Goal: Information Seeking & Learning: Check status

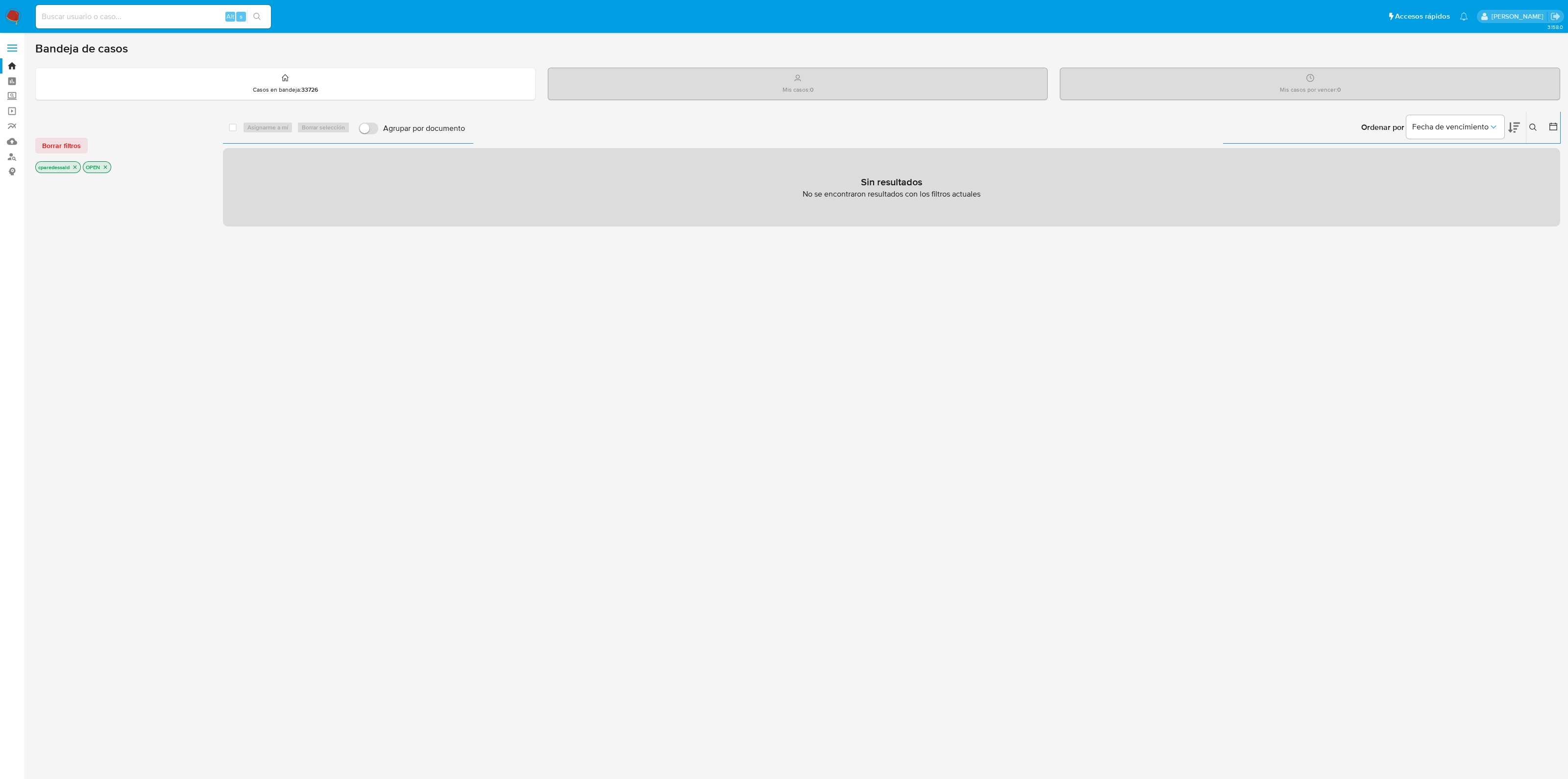
click at [75, 164] on icon "close-filter" at bounding box center [74, 167] width 6 height 6
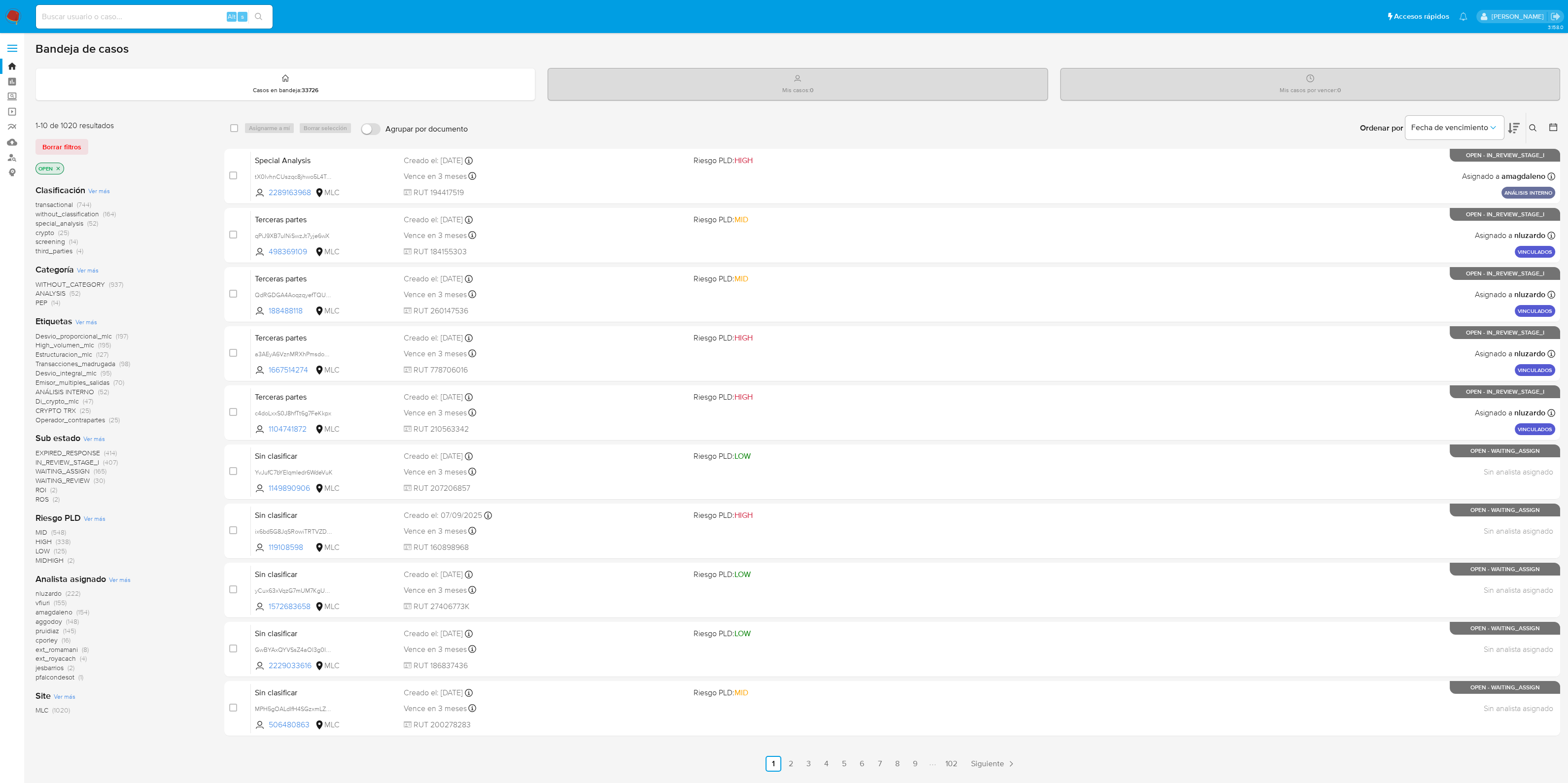
click at [61, 166] on icon "close-filter" at bounding box center [57, 168] width 6 height 6
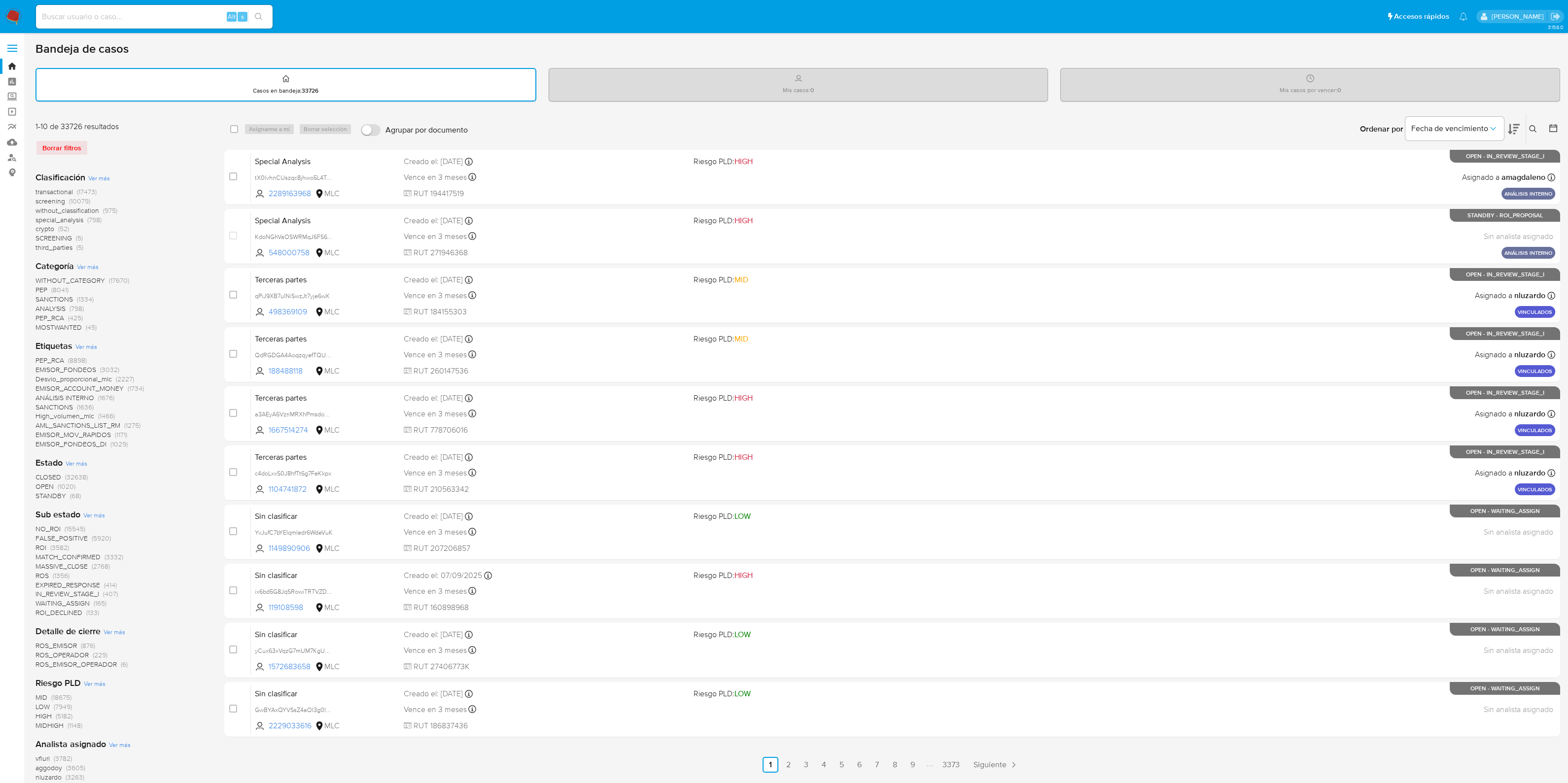
click at [45, 226] on span "crypto" at bounding box center [45, 228] width 19 height 10
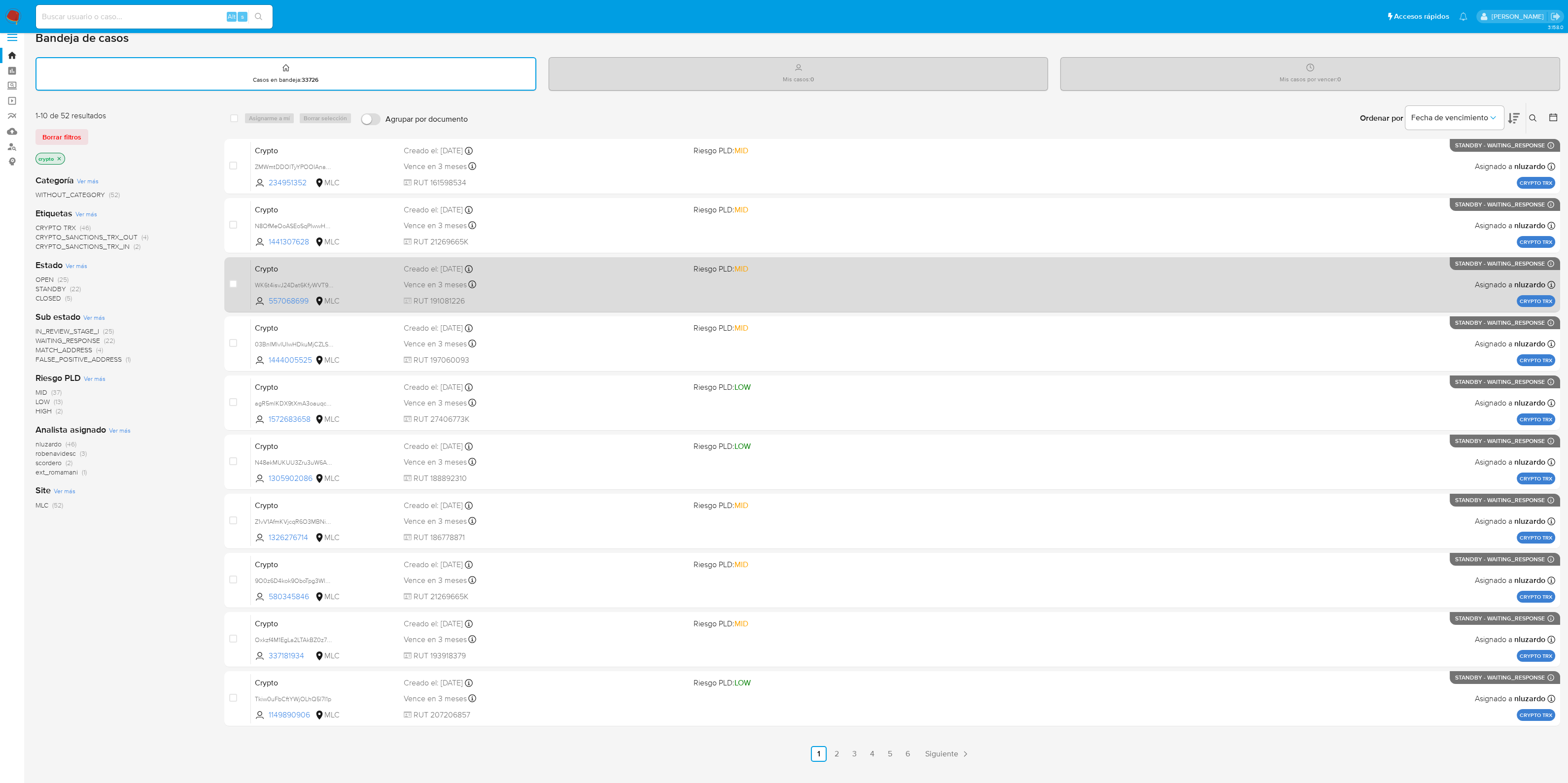
scroll to position [30, 0]
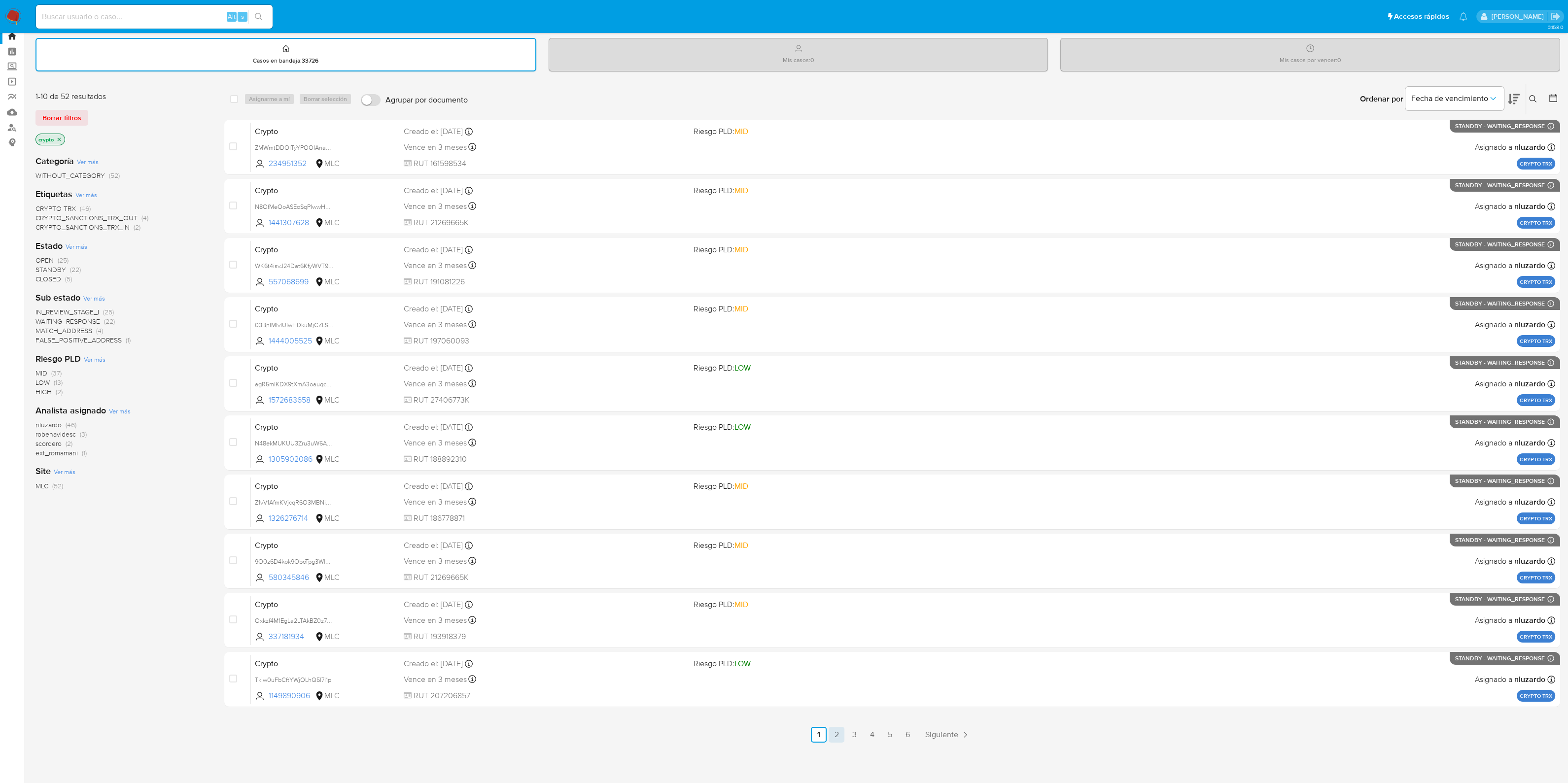
click at [836, 626] on link "2" at bounding box center [836, 735] width 16 height 16
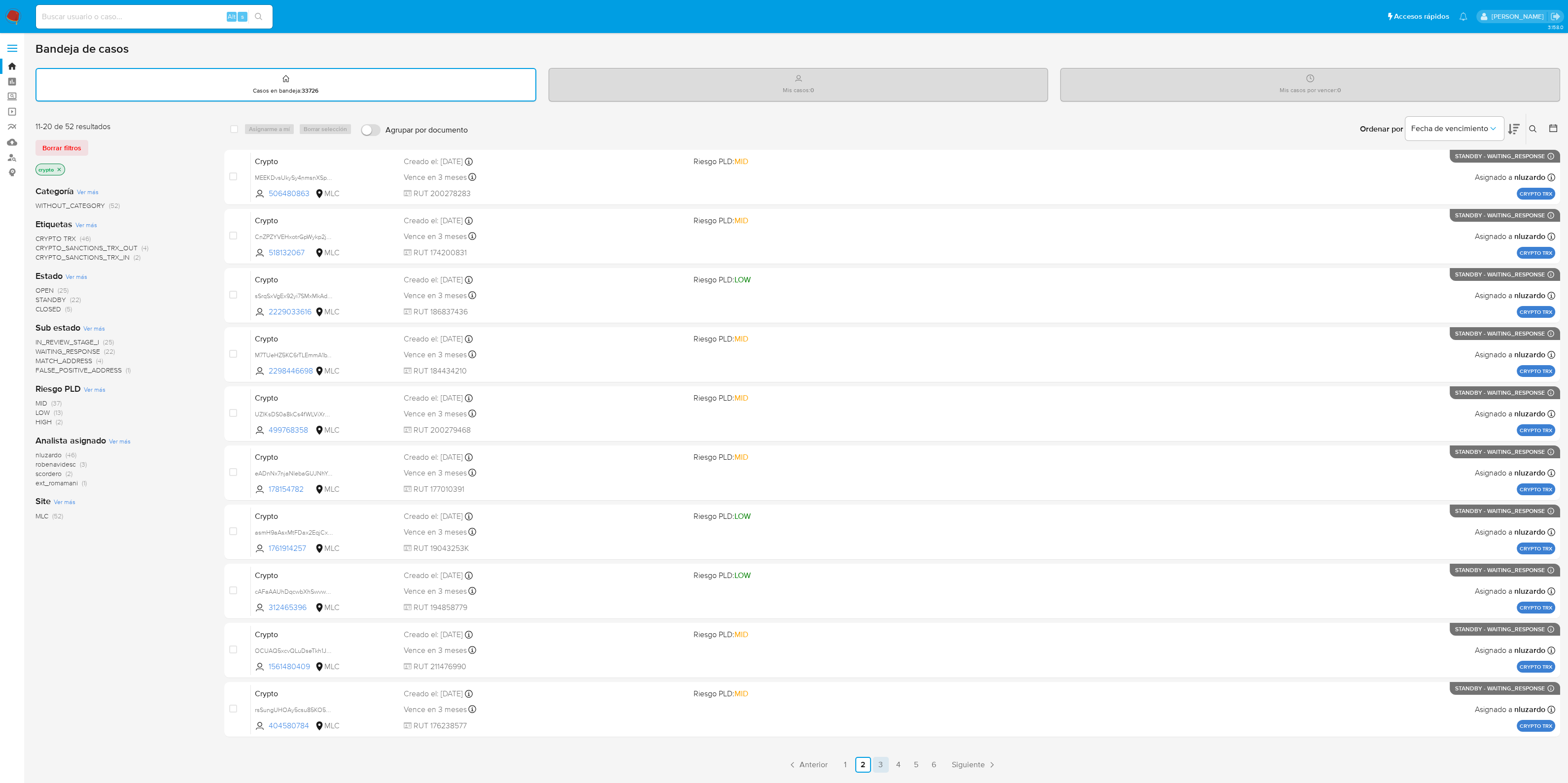
click at [882, 626] on link "3" at bounding box center [881, 765] width 16 height 16
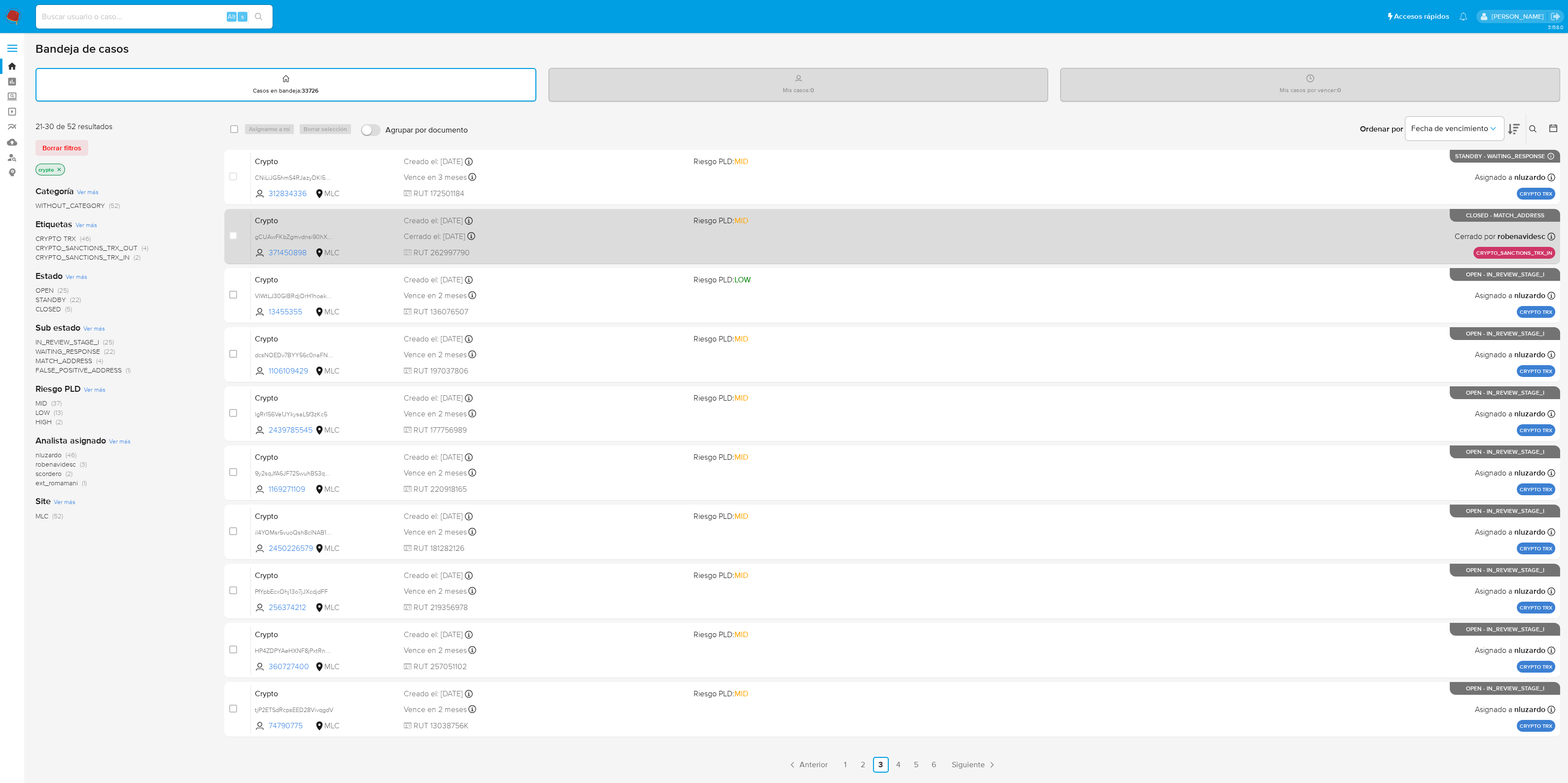
click at [646, 235] on div "Cerrado el: 08/09/2025 Cerrado el: 08/09/2025 11:27:39" at bounding box center [545, 237] width 282 height 11
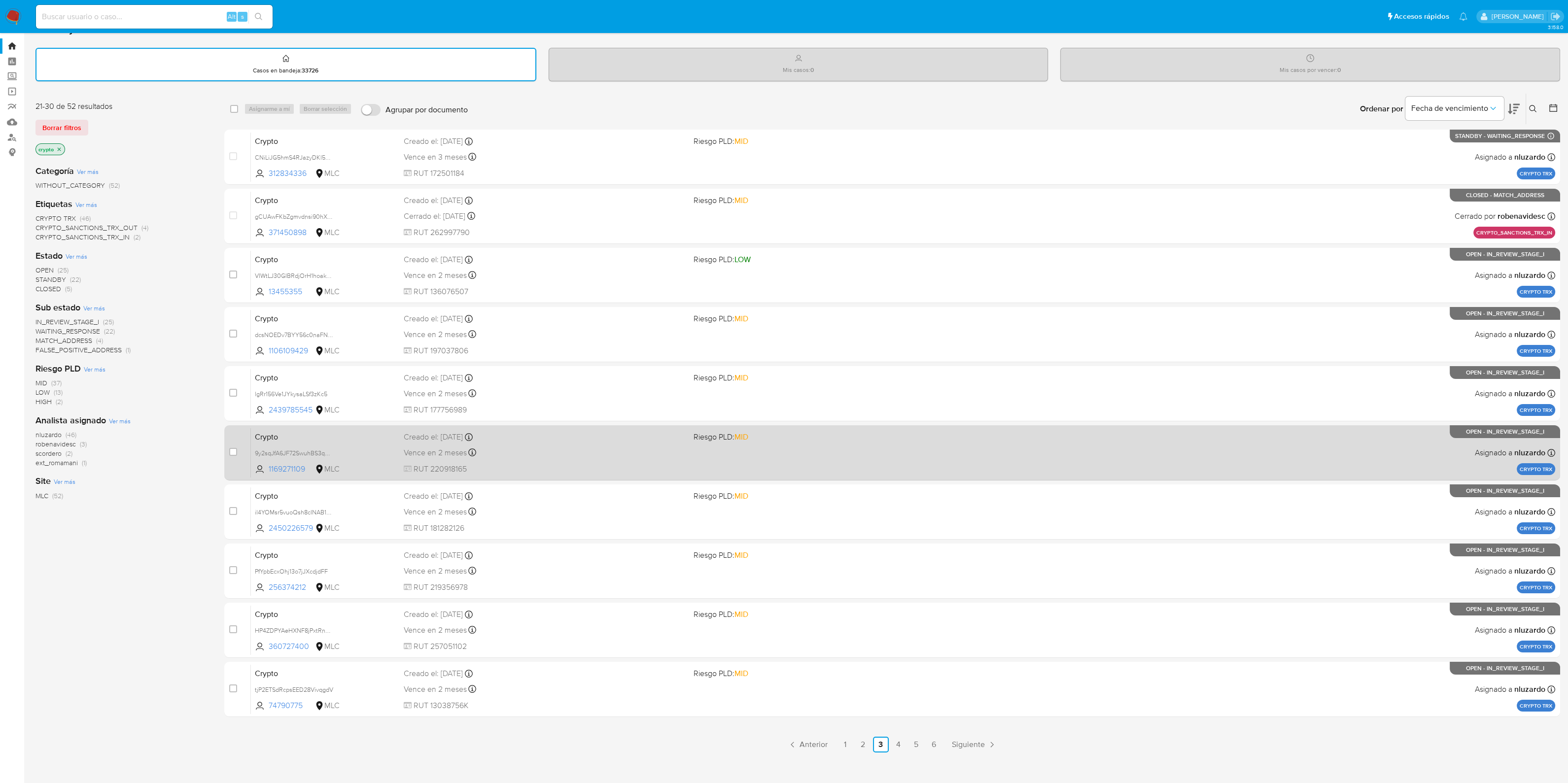
scroll to position [30, 0]
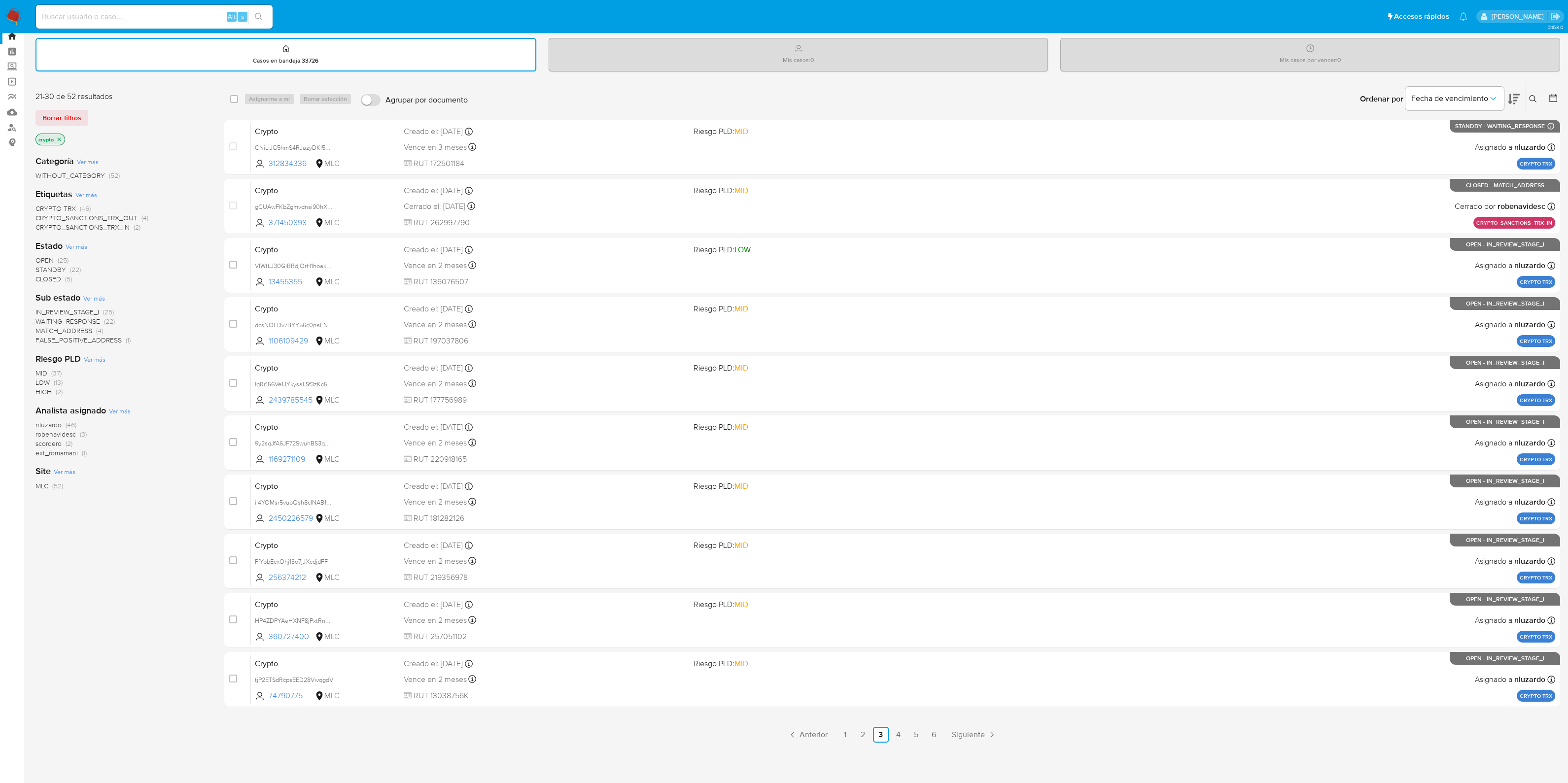
click at [60, 206] on span "CRYPTO TRX" at bounding box center [56, 208] width 41 height 10
click at [76, 137] on icon "close-filter" at bounding box center [76, 139] width 6 height 6
click at [59, 138] on icon "close-filter" at bounding box center [60, 139] width 3 height 3
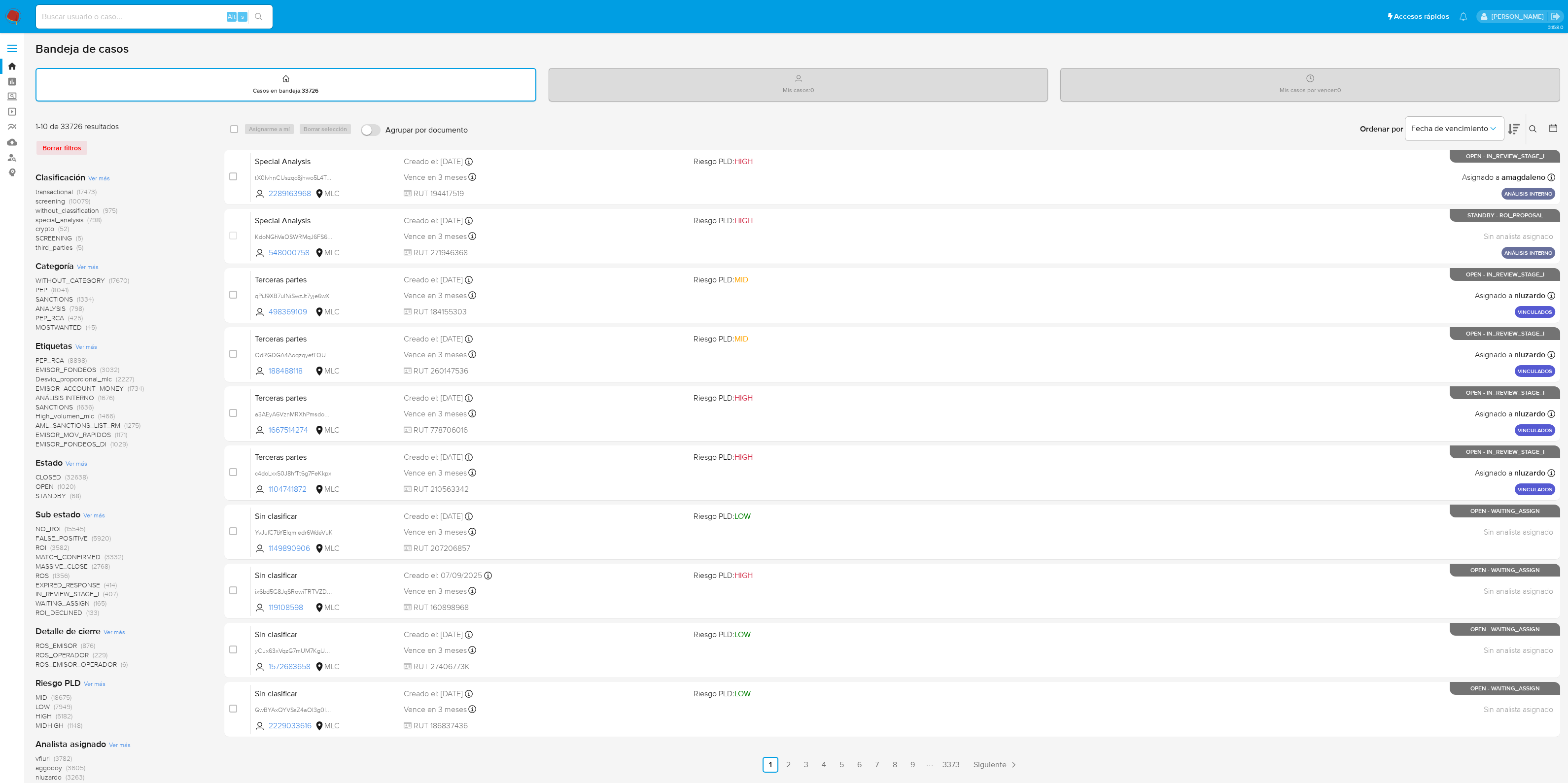
click at [49, 475] on span "CLOSED" at bounding box center [49, 477] width 25 height 10
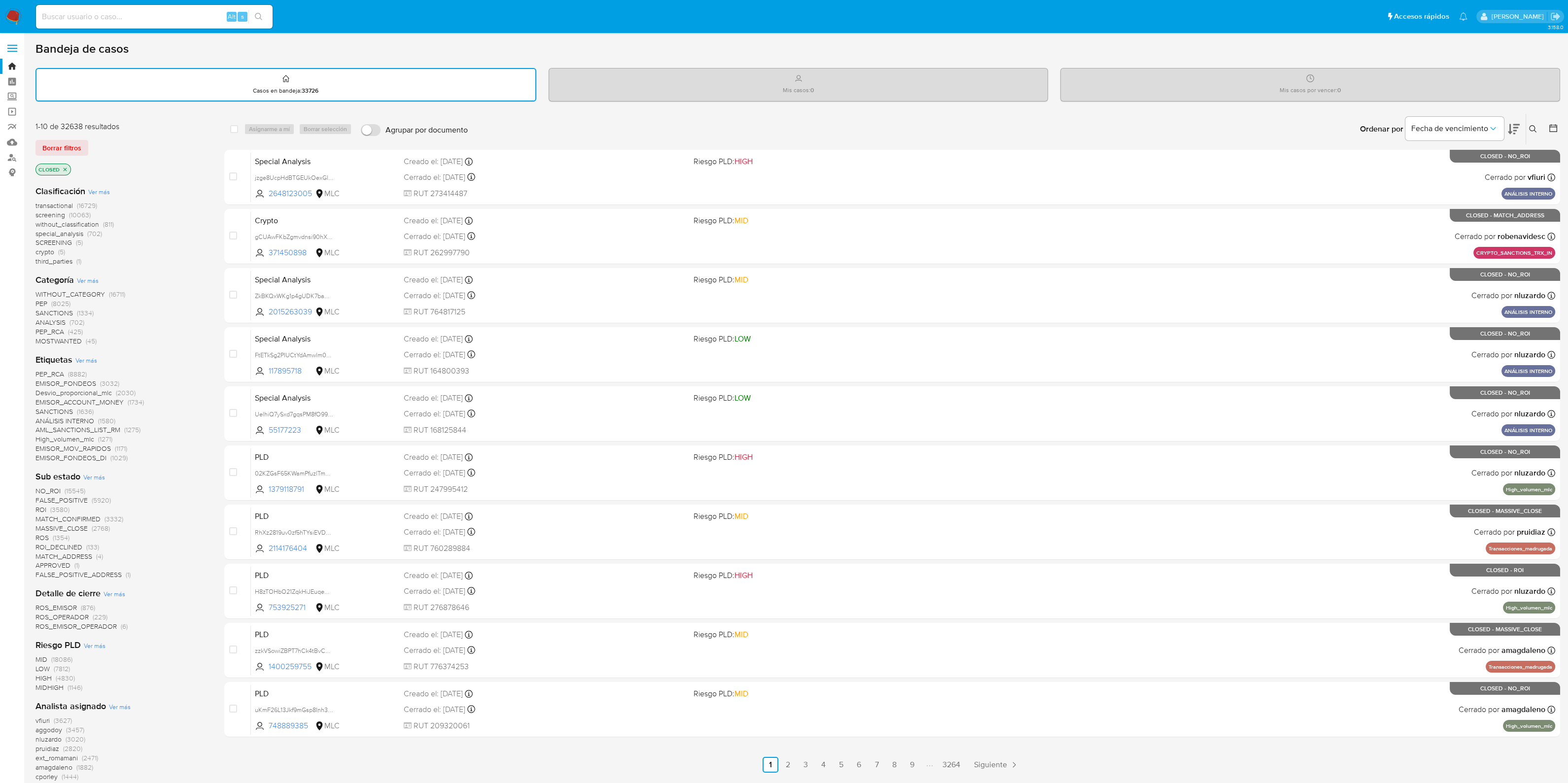
click at [40, 537] on span "ROS" at bounding box center [42, 537] width 14 height 10
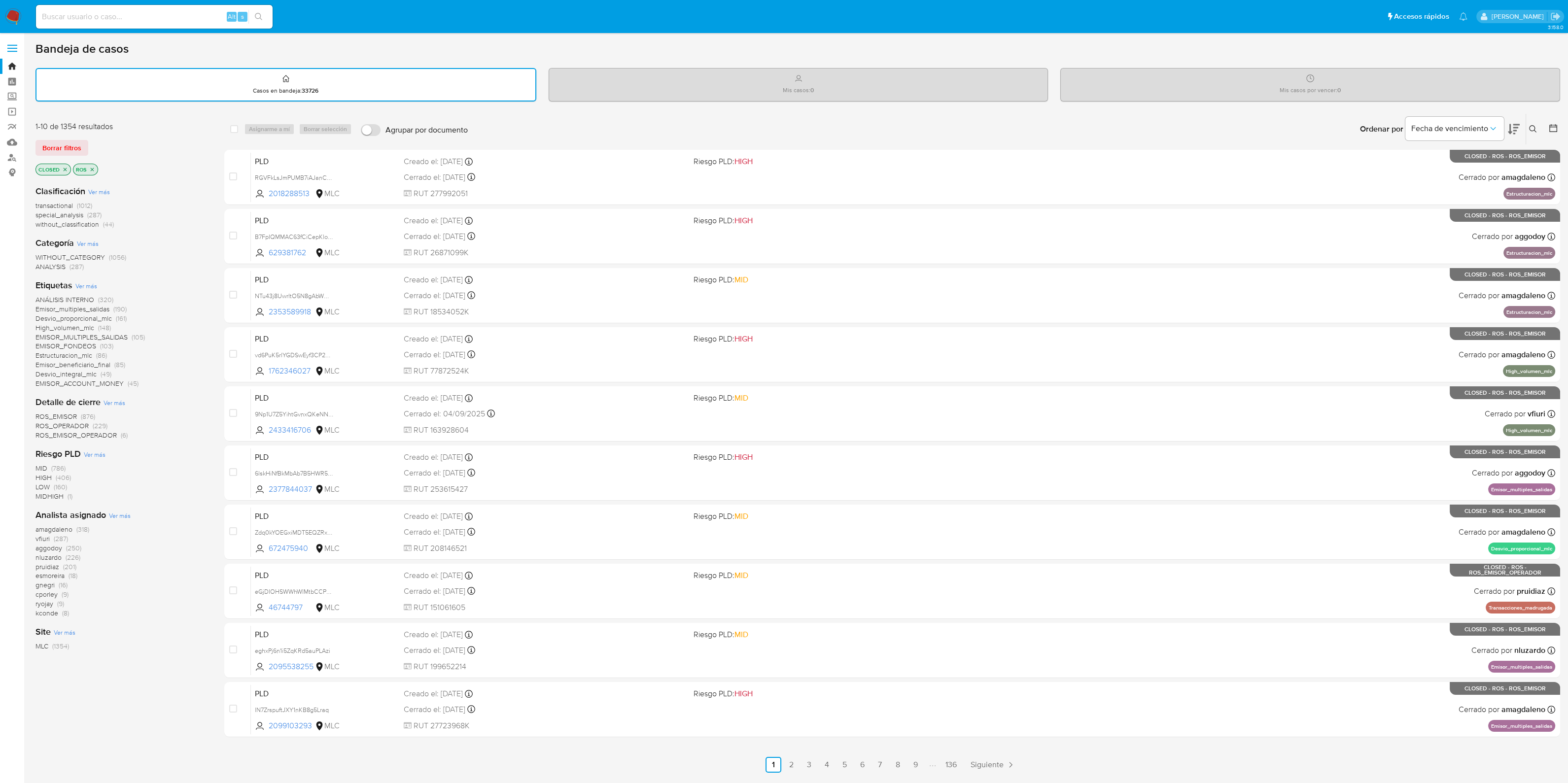
click at [86, 434] on span "ROS_EMISOR_OPERADOR" at bounding box center [76, 435] width 81 height 10
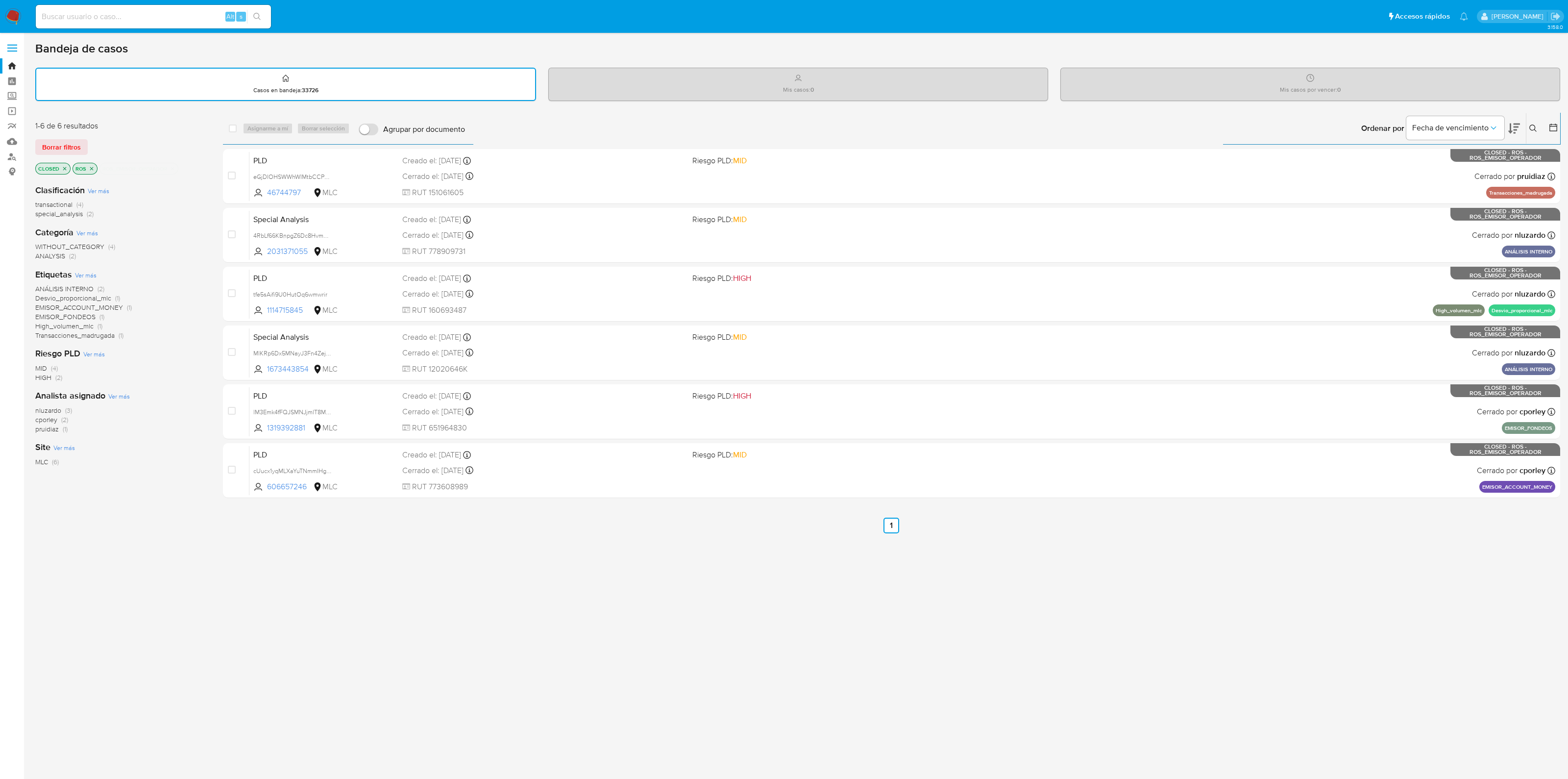
click at [172, 168] on icon "close-filter" at bounding box center [172, 168] width 3 height 3
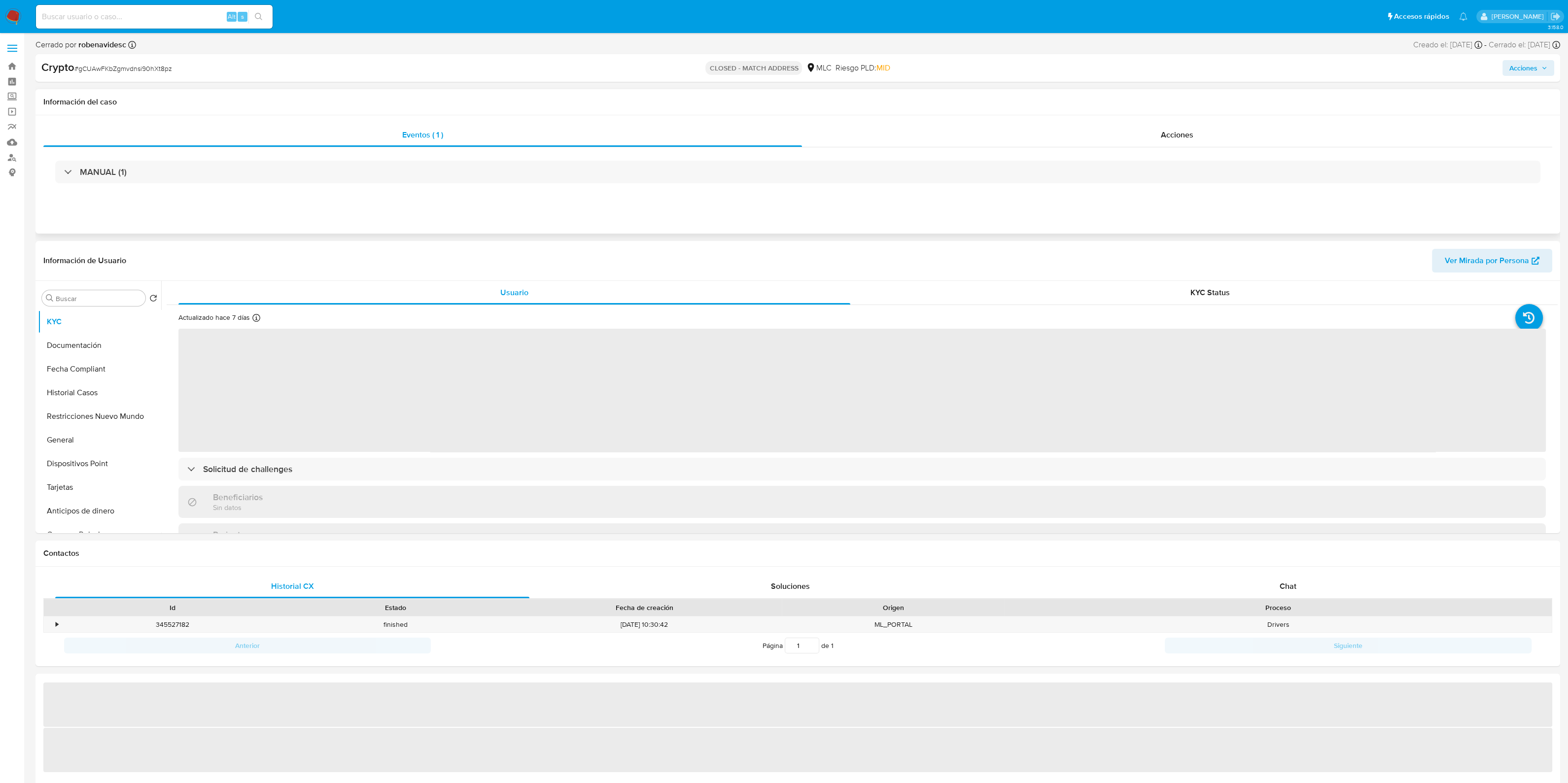
click at [474, 183] on div "MANUAL (1)" at bounding box center [797, 172] width 1485 height 23
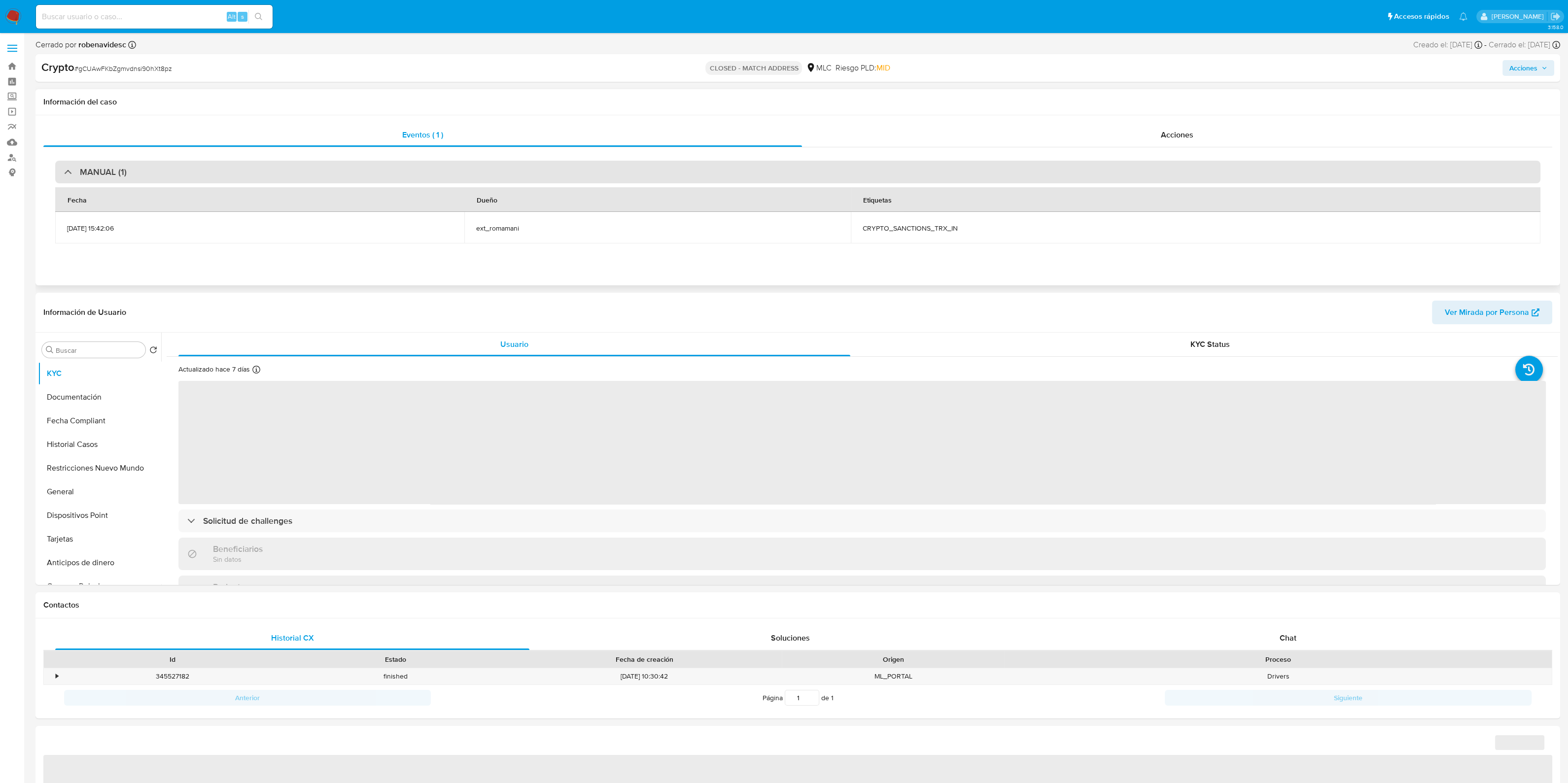
click at [464, 178] on div "MANUAL (1)" at bounding box center [797, 172] width 1485 height 23
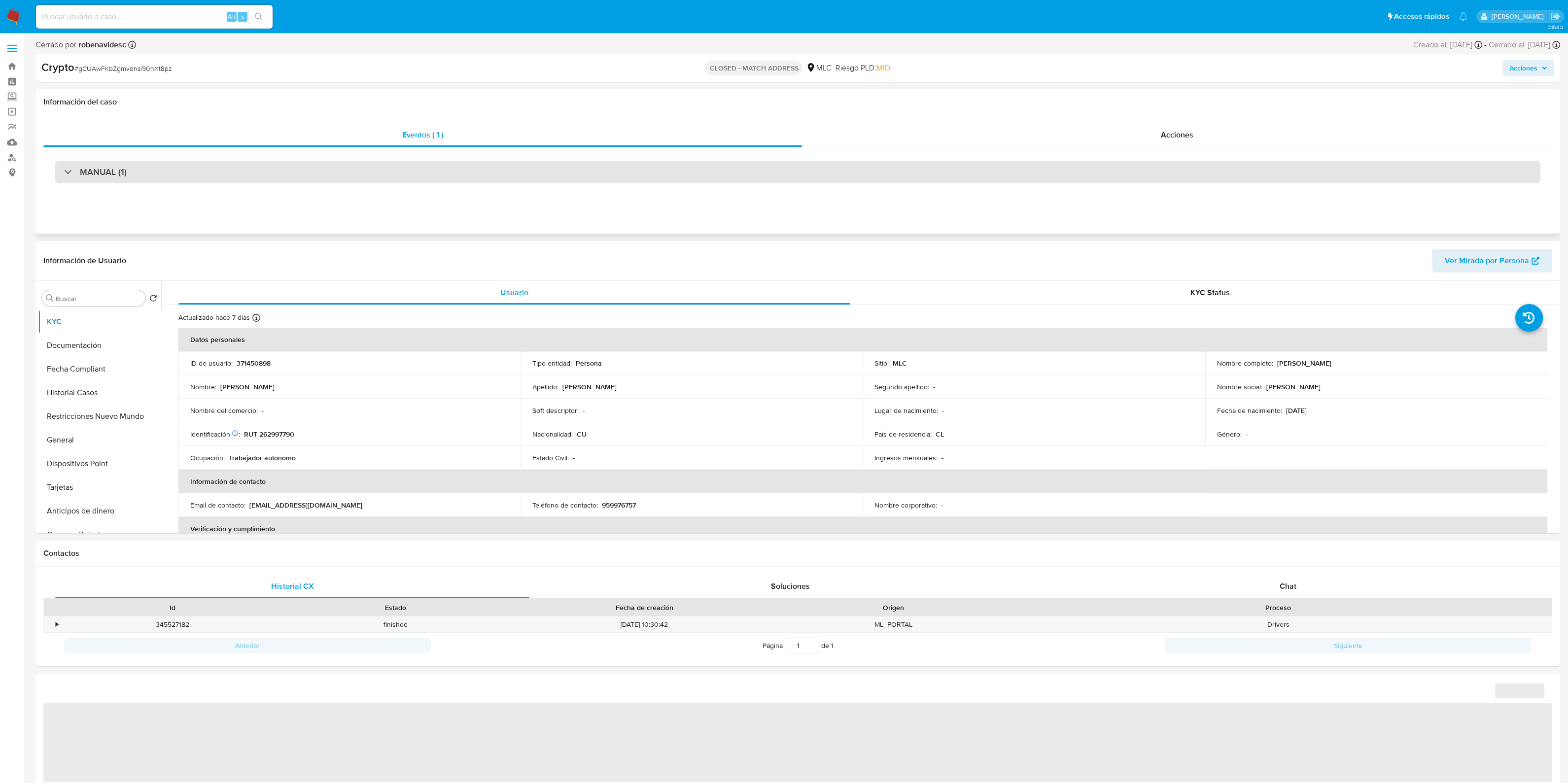
select select "10"
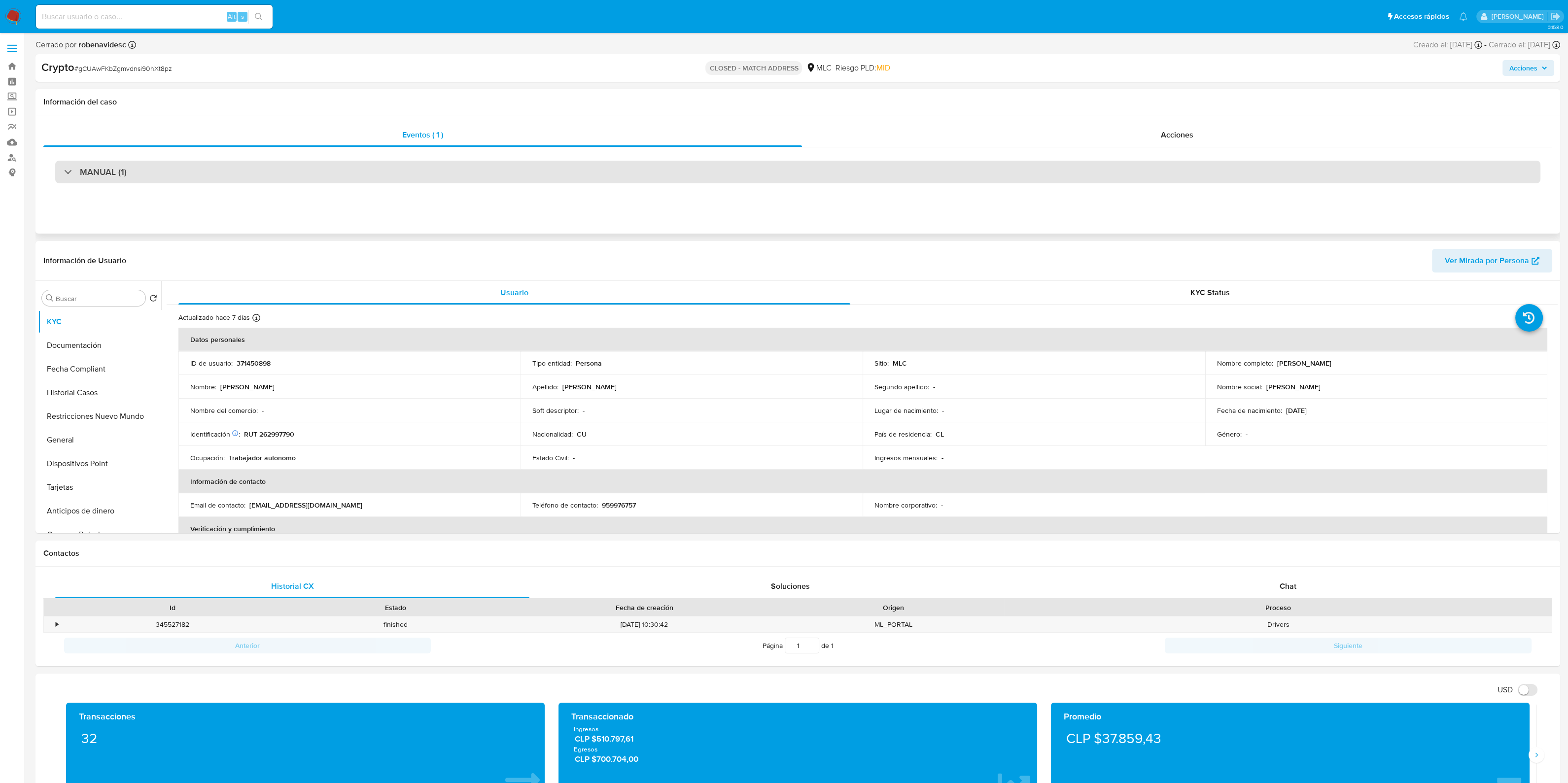
click at [464, 177] on div "MANUAL (1)" at bounding box center [797, 172] width 1485 height 23
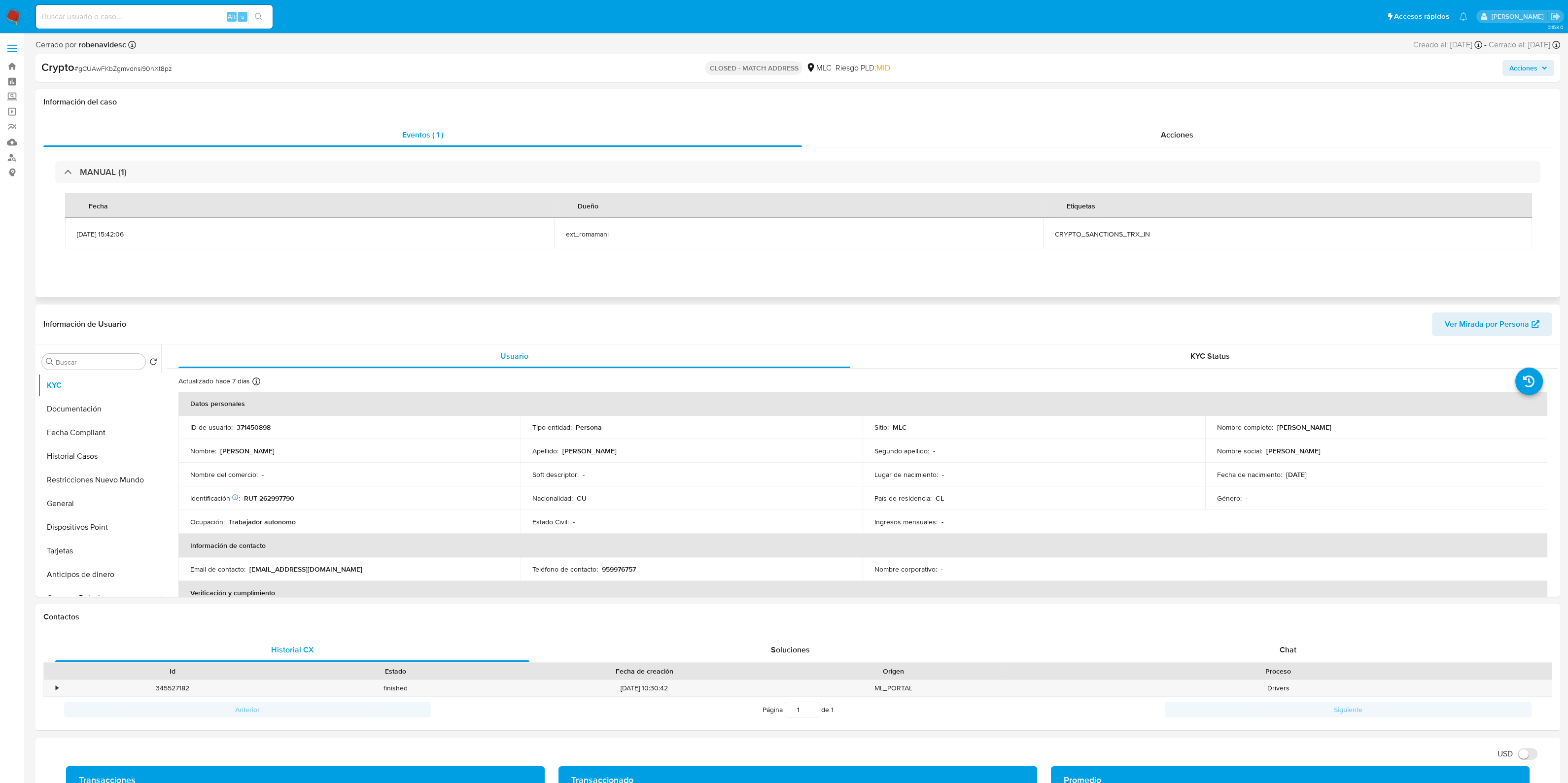
click at [1058, 151] on div "MANUAL (1) Fecha Dueño Etiquetas 02/09/2025 15:42:06 ext_romamani CRYPTO_SANCTI…" at bounding box center [798, 209] width 1508 height 125
click at [1100, 141] on div "Acciones" at bounding box center [1176, 135] width 750 height 24
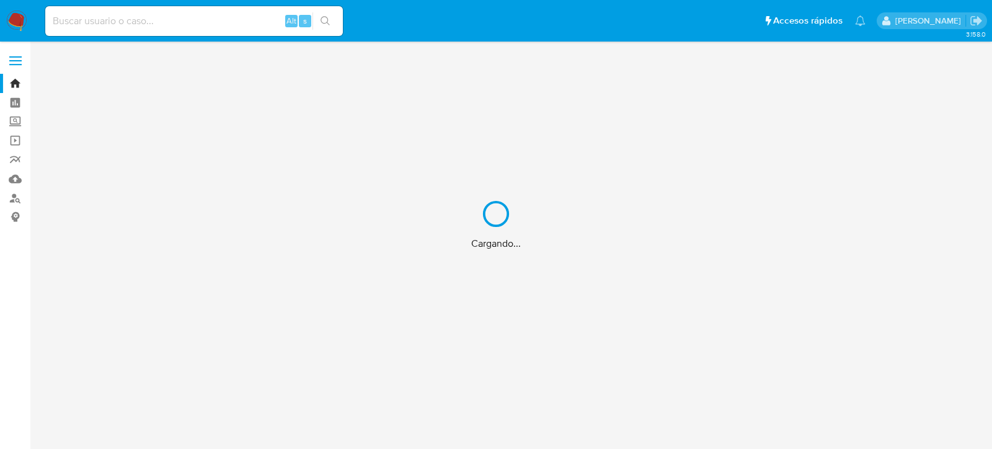
click at [194, 25] on div "Cargando..." at bounding box center [496, 224] width 992 height 449
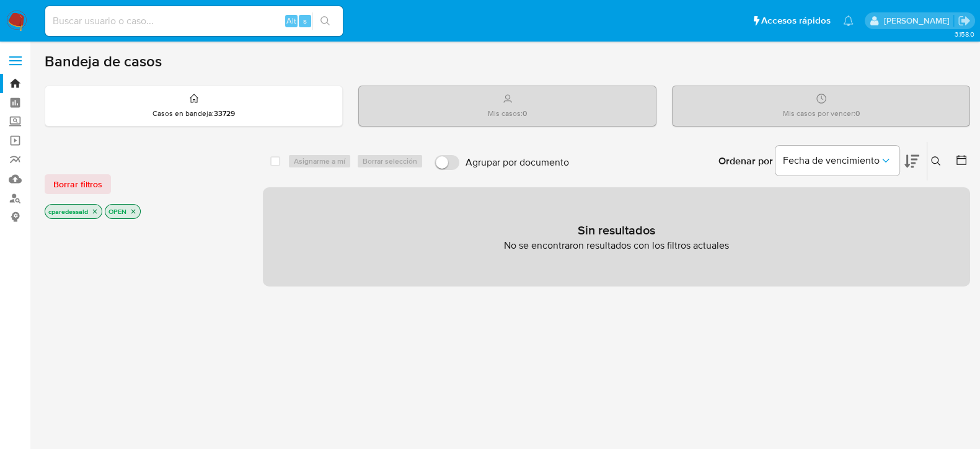
click at [179, 24] on input at bounding box center [193, 21] width 297 height 16
paste input "DIEFLmVaADNzSp5hx83q6Lv1"
type input "DIEFLmVaADNzSp5hx83q6Lv1"
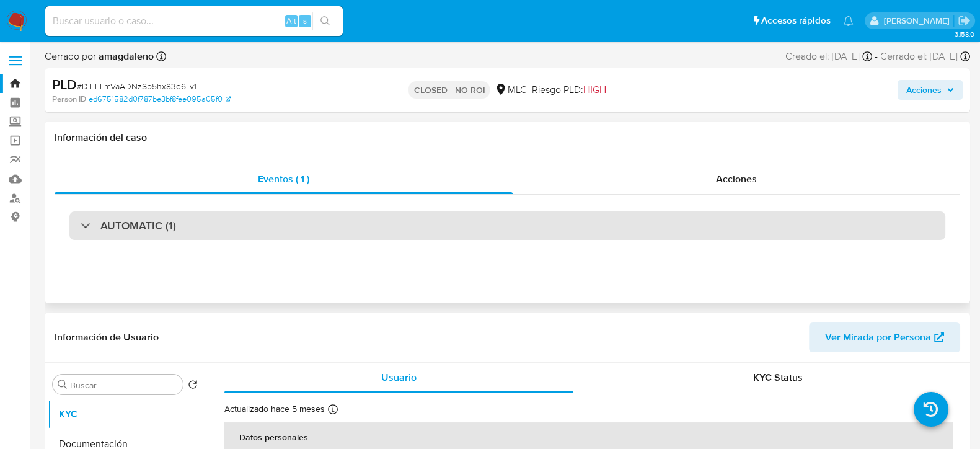
select select "10"
click at [246, 227] on div "AUTOMATIC (1)" at bounding box center [507, 225] width 876 height 29
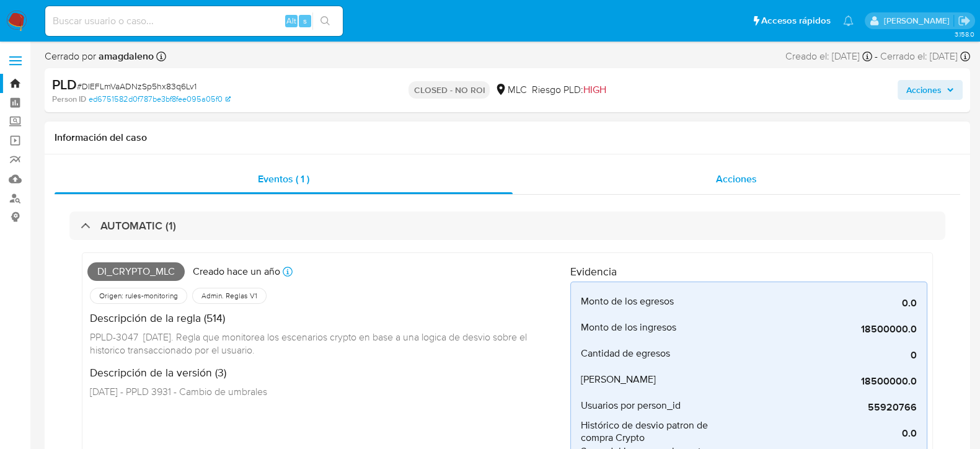
click at [734, 187] on div "Acciones" at bounding box center [736, 179] width 447 height 30
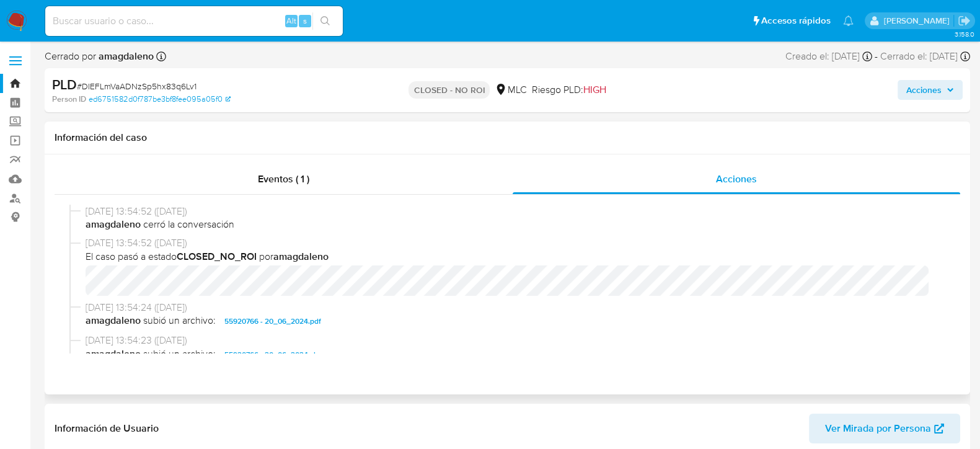
click at [239, 257] on b "CLOSED_NO_ROI" at bounding box center [217, 256] width 80 height 14
click at [193, 16] on input at bounding box center [193, 21] width 297 height 16
paste input "589449651"
type input "589449651"
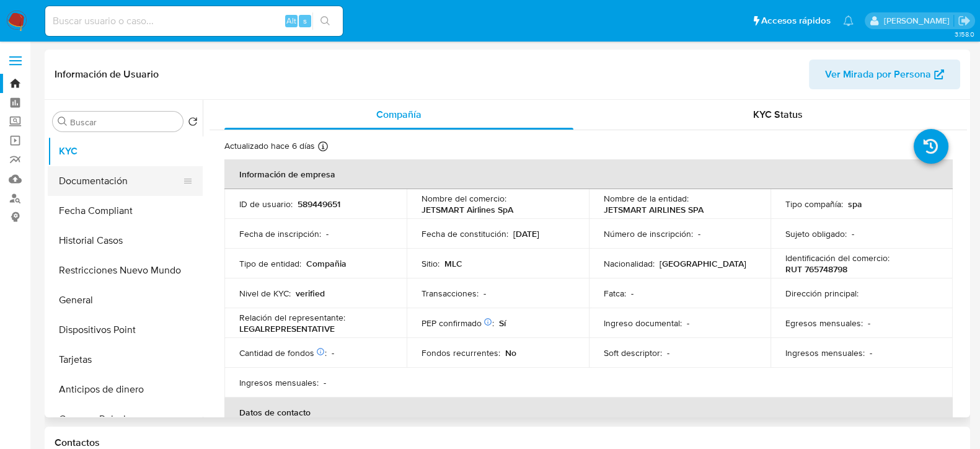
select select "10"
click at [108, 240] on button "Historial Casos" at bounding box center [120, 241] width 145 height 30
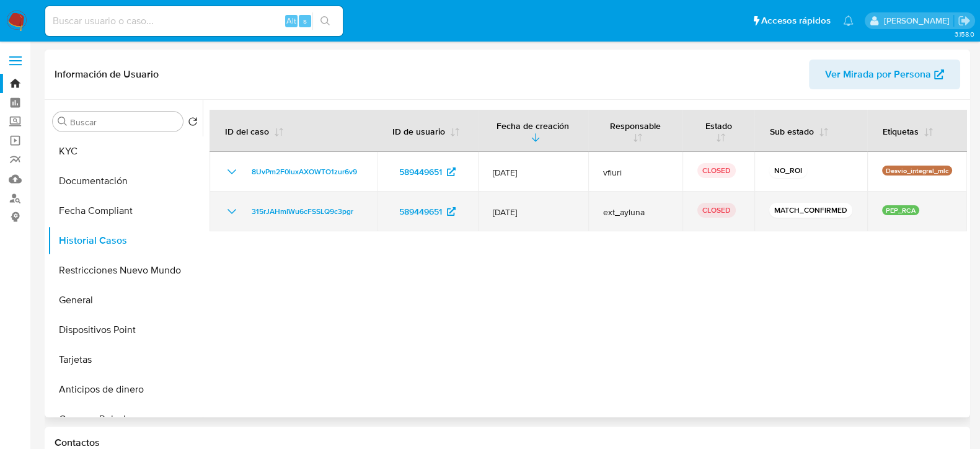
click at [239, 206] on icon "Mostrar/Ocultar" at bounding box center [231, 211] width 15 height 15
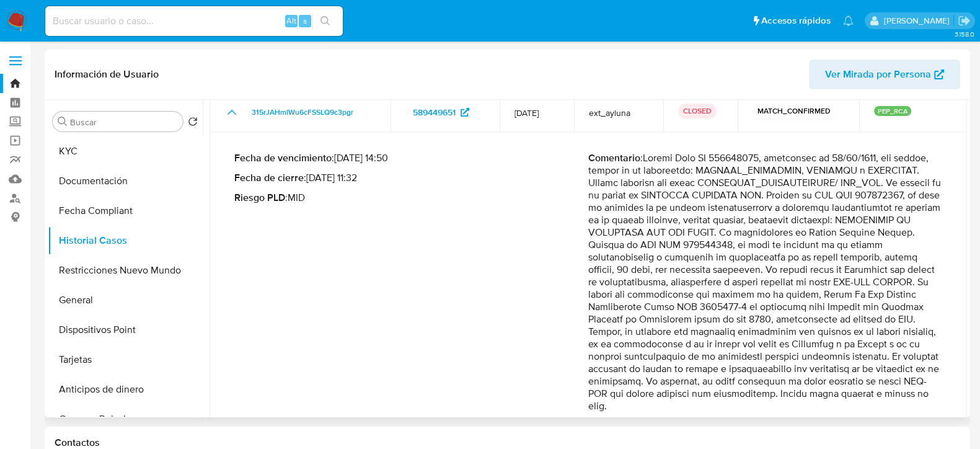
scroll to position [127, 0]
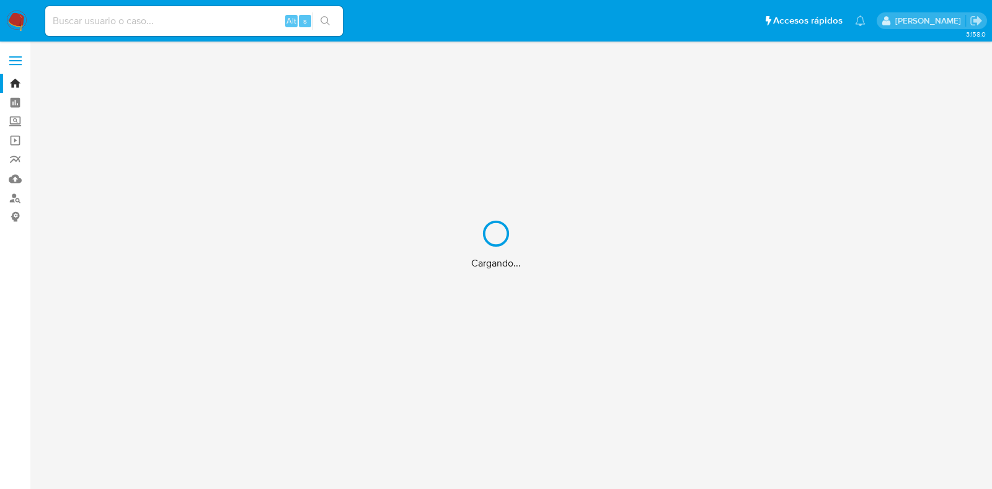
click at [182, 24] on div "Cargando..." at bounding box center [496, 244] width 992 height 489
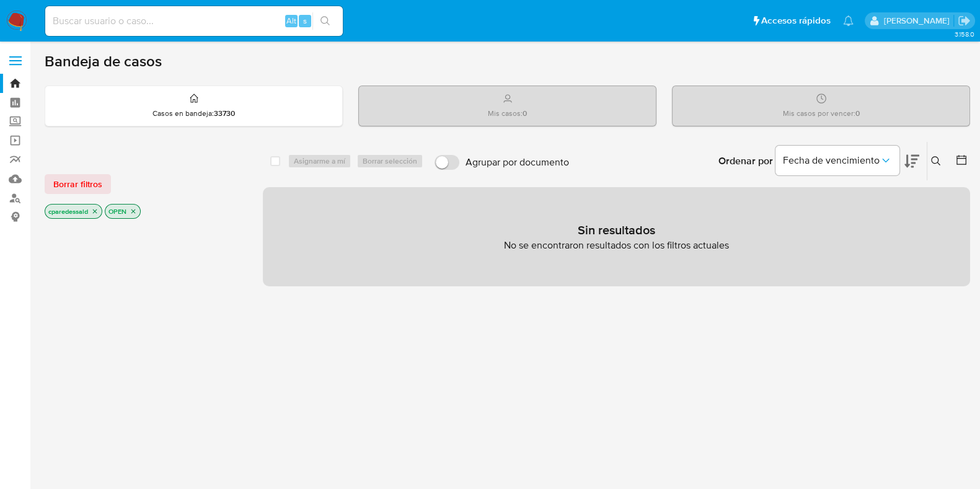
click at [117, 21] on input at bounding box center [193, 21] width 297 height 16
paste input "1409890066"
type input "1409890066"
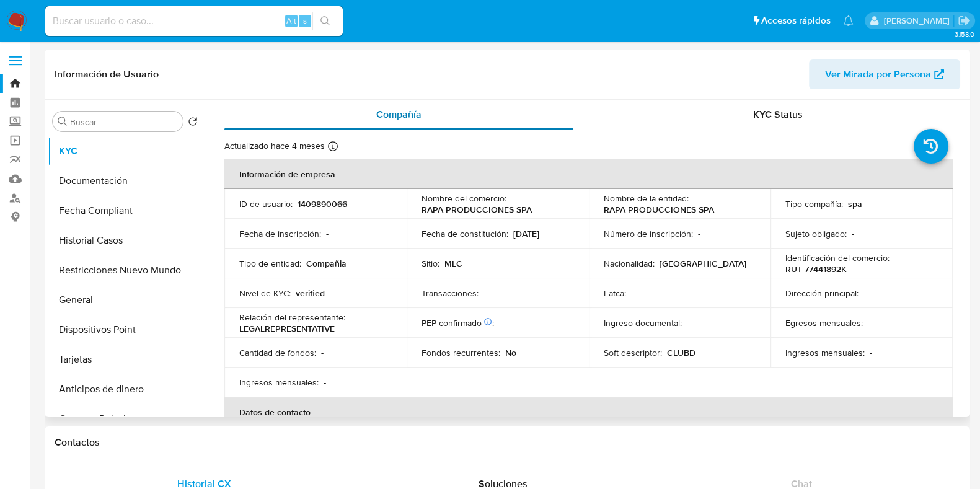
select select "10"
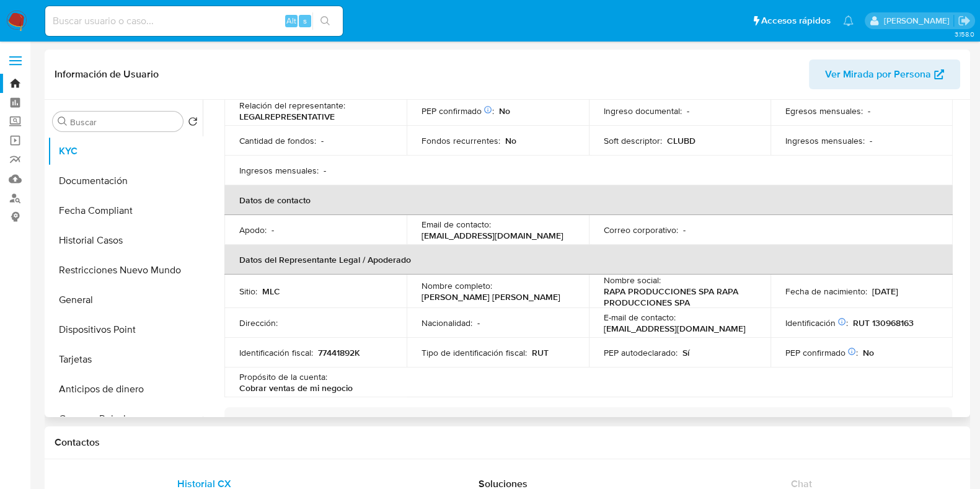
scroll to position [232, 0]
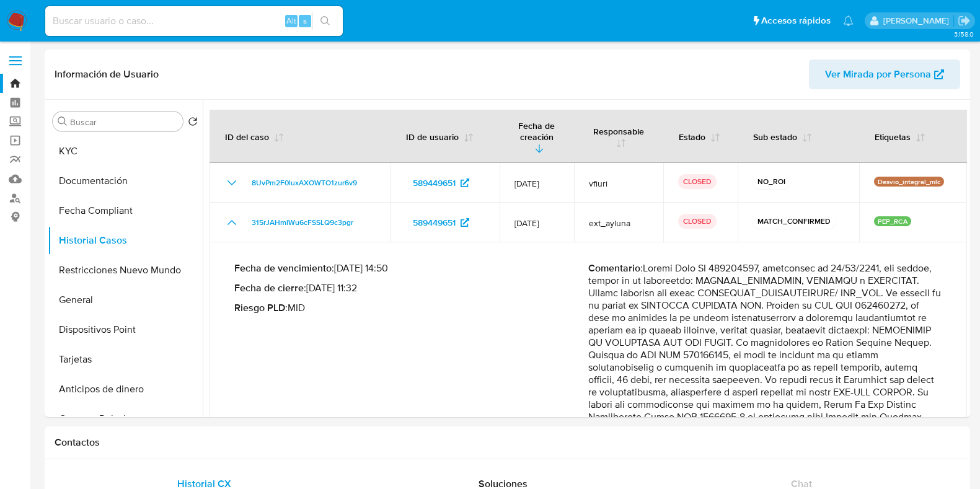
select select "10"
